Goal: Task Accomplishment & Management: Complete application form

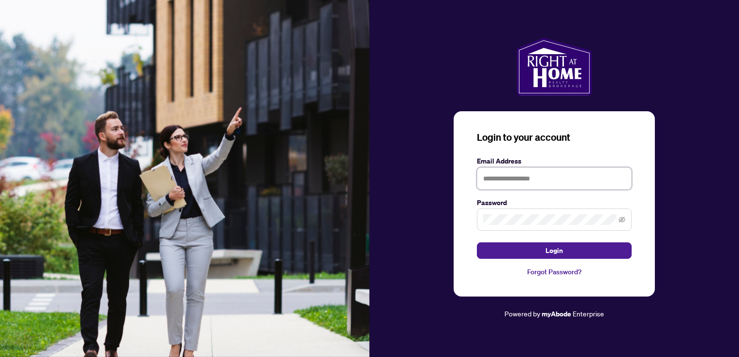
click at [510, 180] on input "text" at bounding box center [554, 178] width 155 height 22
type input "**********"
click at [477, 242] on button "Login" at bounding box center [554, 250] width 155 height 16
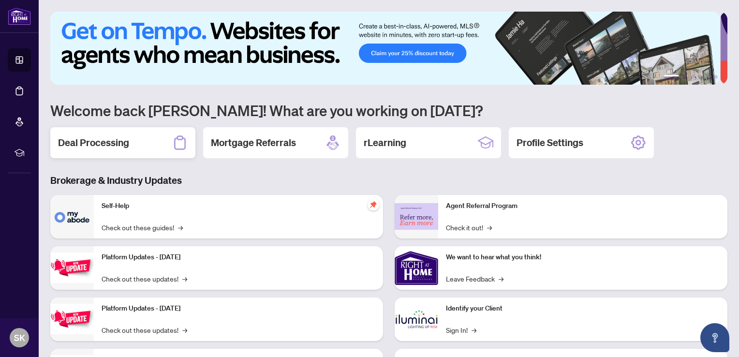
click at [97, 136] on h2 "Deal Processing" at bounding box center [93, 143] width 71 height 14
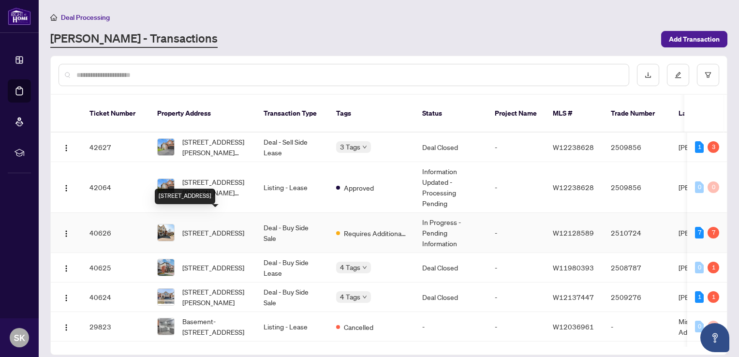
click at [214, 227] on span "[STREET_ADDRESS]" at bounding box center [213, 232] width 62 height 11
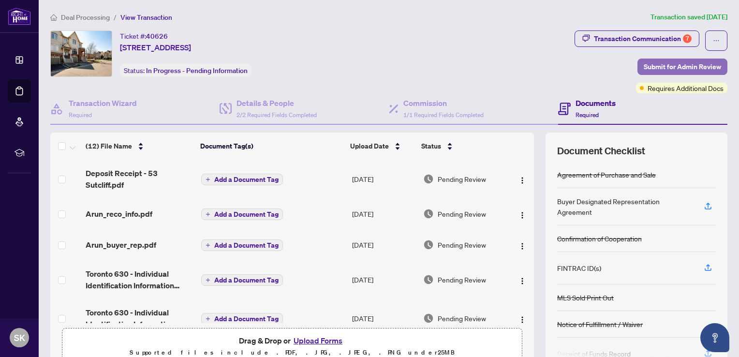
click at [675, 62] on span "Submit for Admin Review" at bounding box center [682, 66] width 77 height 15
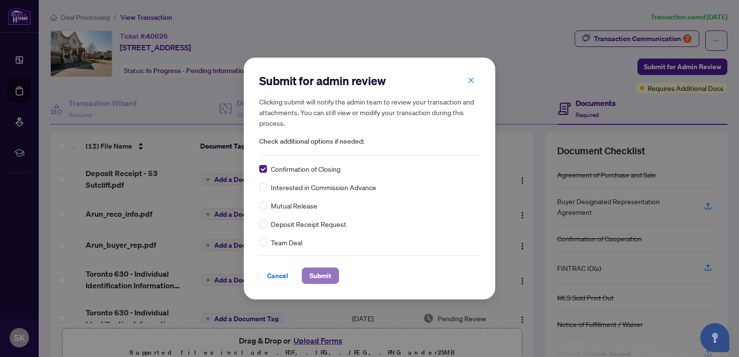
click at [332, 270] on button "Submit" at bounding box center [320, 276] width 37 height 16
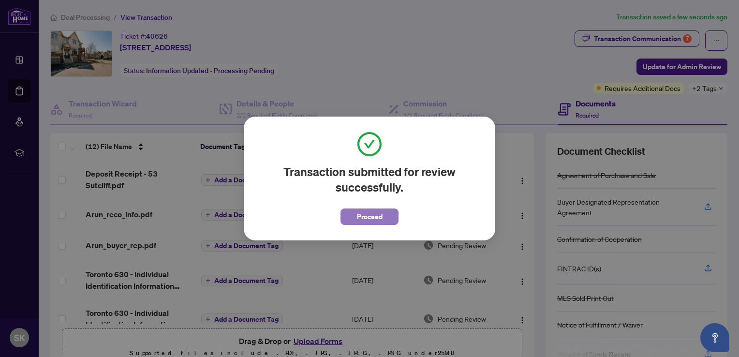
click at [384, 219] on button "Proceed" at bounding box center [370, 217] width 58 height 16
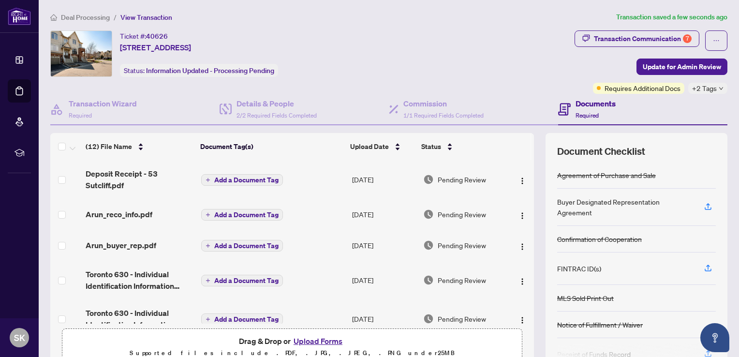
click at [531, 187] on div "(12) File Name Document Tag(s) Upload Date Status Deposit Receipt - 53 Sutcliff…" at bounding box center [388, 251] width 677 height 237
drag, startPoint x: 537, startPoint y: 192, endPoint x: 539, endPoint y: 246, distance: 54.7
click at [539, 246] on div "(12) File Name Document Tag(s) Upload Date Status Deposit Receipt - 53 Sutcliff…" at bounding box center [388, 251] width 677 height 237
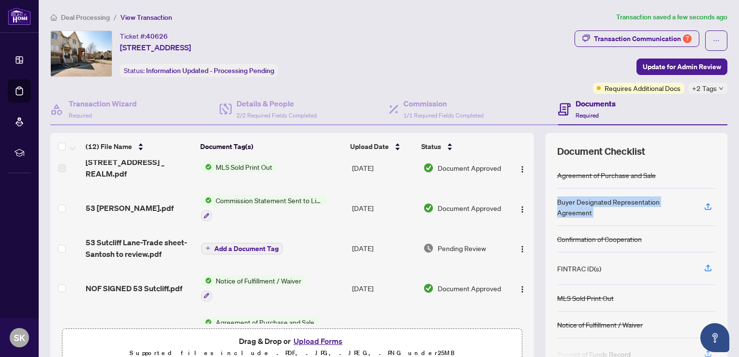
scroll to position [286, 0]
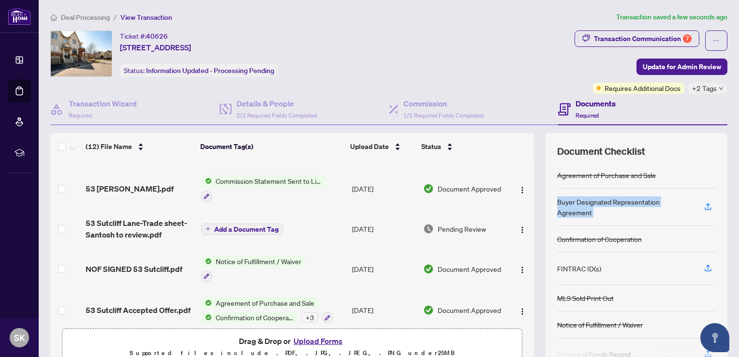
click at [322, 335] on button "Upload Forms" at bounding box center [318, 341] width 55 height 13
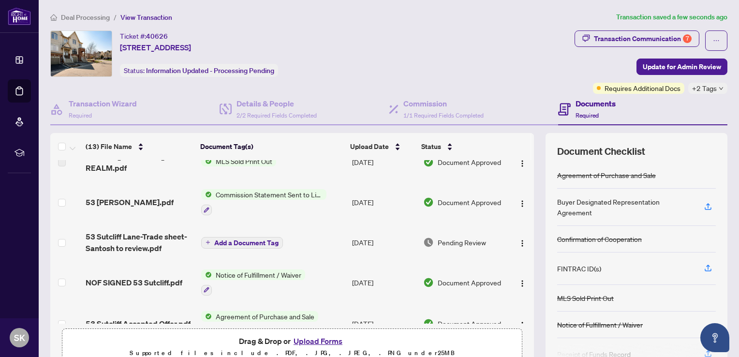
scroll to position [325, 0]
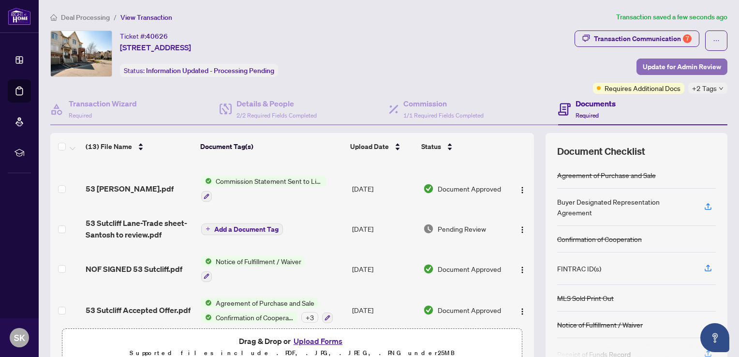
click at [681, 66] on span "Update for Admin Review" at bounding box center [682, 66] width 78 height 15
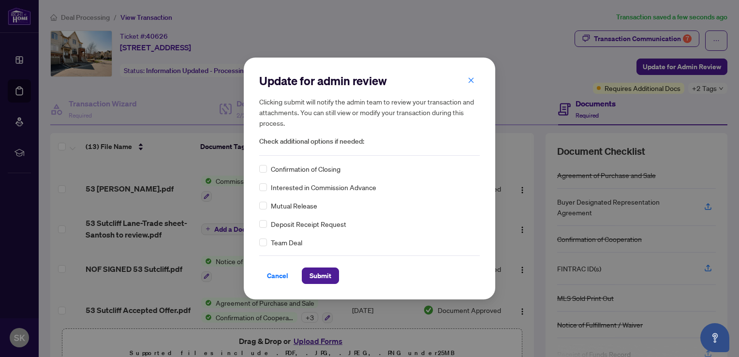
click at [293, 173] on span "Confirmation of Closing" at bounding box center [306, 169] width 70 height 11
click at [312, 270] on span "Submit" at bounding box center [321, 275] width 22 height 15
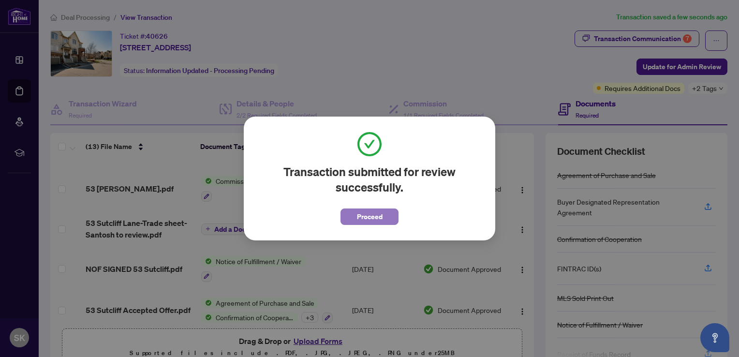
click at [365, 222] on span "Proceed" at bounding box center [370, 216] width 26 height 15
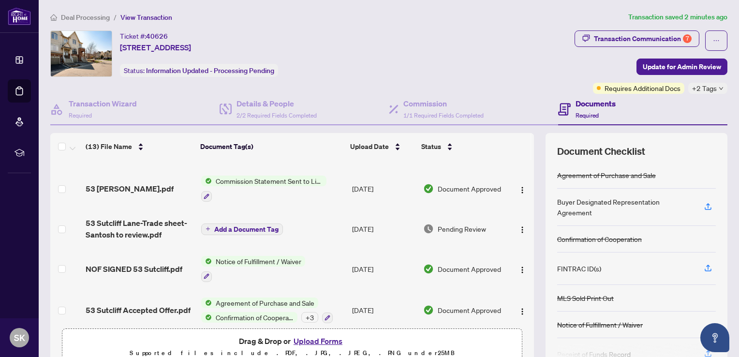
click at [290, 176] on span "Commission Statement Sent to Listing Brokerage" at bounding box center [269, 181] width 115 height 11
click at [105, 183] on span "53 [PERSON_NAME].pdf" at bounding box center [130, 189] width 88 height 12
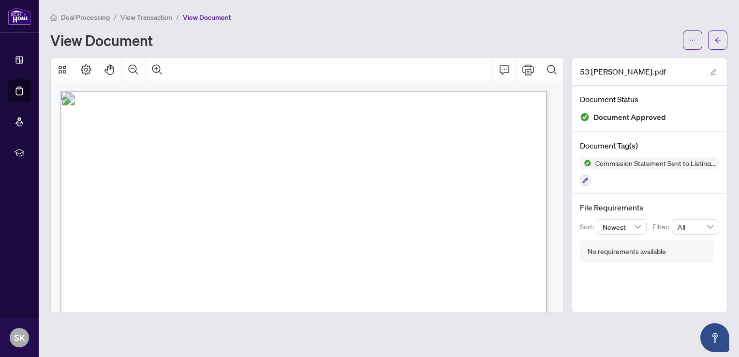
click at [172, 178] on span "[DATE]" at bounding box center [159, 182] width 27 height 8
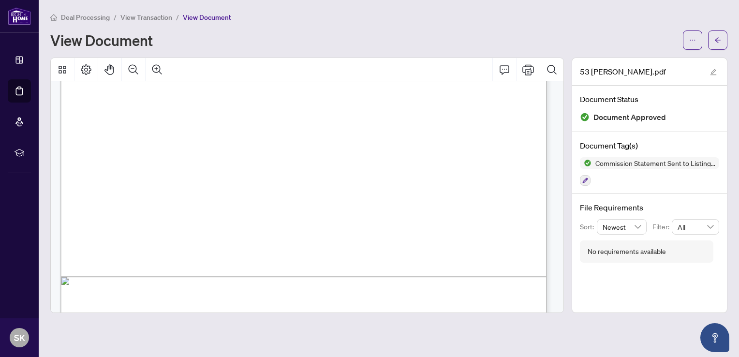
scroll to position [417, 0]
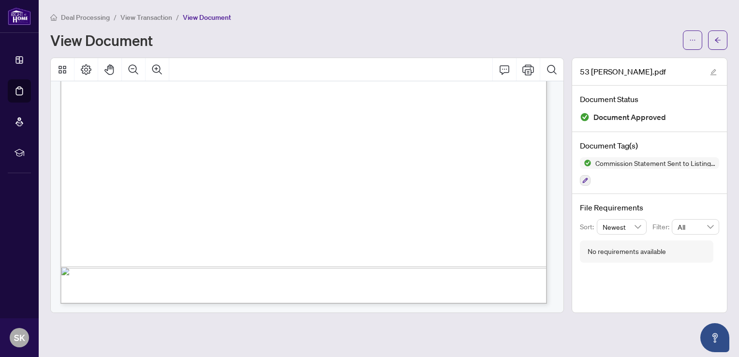
click at [132, 15] on span "View Transaction" at bounding box center [146, 17] width 52 height 9
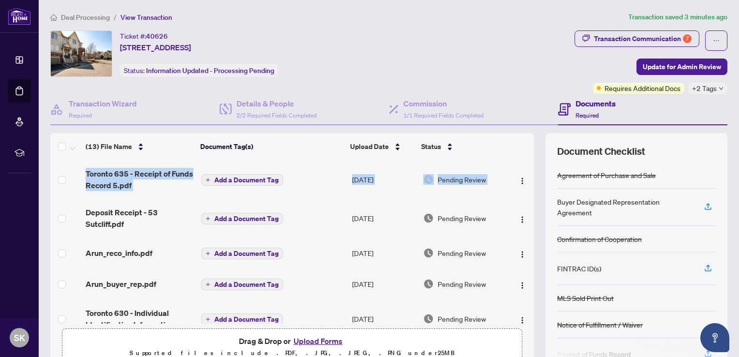
drag, startPoint x: 524, startPoint y: 175, endPoint x: 525, endPoint y: 232, distance: 56.6
click at [525, 232] on div "[GEOGRAPHIC_DATA] 635 - Receipt of Funds Record 5.pdf Add a Document Tag [DATE]…" at bounding box center [292, 242] width 484 height 164
click at [523, 231] on td at bounding box center [521, 218] width 25 height 39
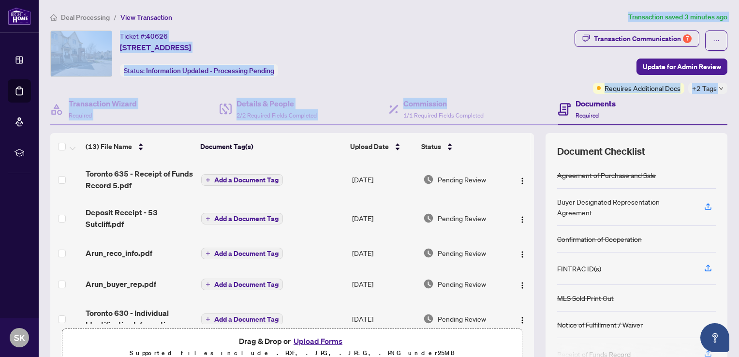
drag, startPoint x: 498, startPoint y: 98, endPoint x: 451, endPoint y: 11, distance: 99.2
click at [451, 12] on div "Deal Processing / View Transaction Transaction saved 3 minutes ago Ticket #: 40…" at bounding box center [388, 203] width 685 height 383
drag, startPoint x: 451, startPoint y: 11, endPoint x: 428, endPoint y: 18, distance: 24.2
click at [428, 18] on ol "Deal Processing / View Transaction" at bounding box center [337, 17] width 574 height 11
